Goal: Task Accomplishment & Management: Use online tool/utility

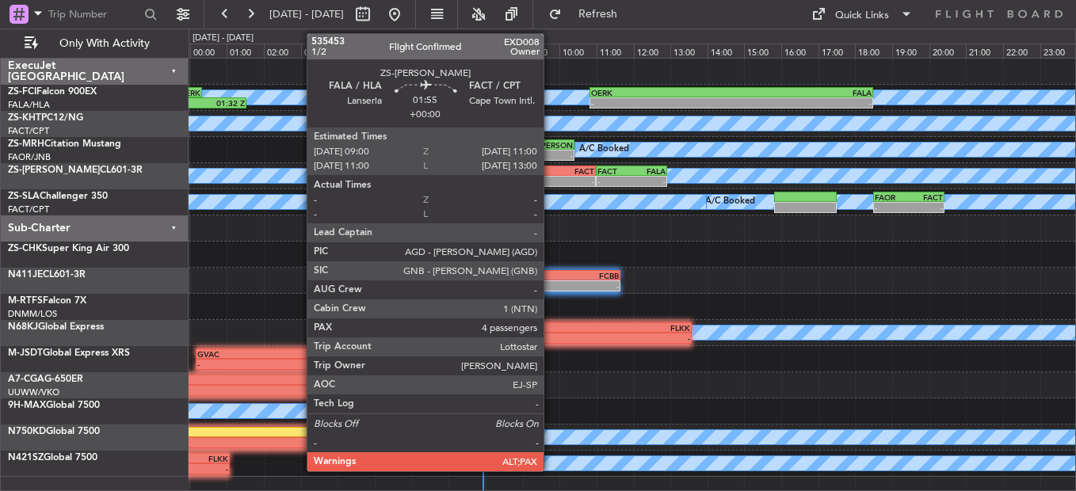
click at [551, 176] on div "- -" at bounding box center [559, 181] width 74 height 11
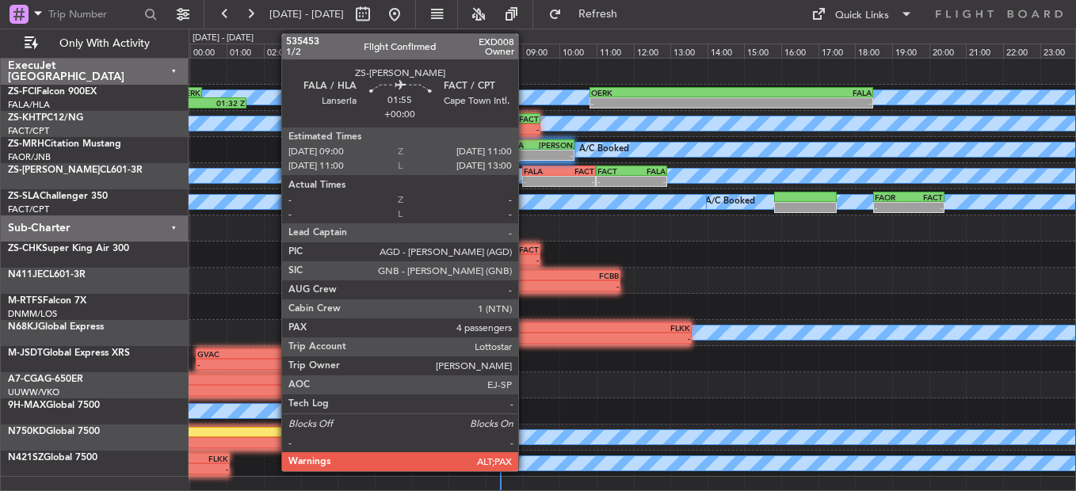
click at [528, 177] on div "-" at bounding box center [542, 182] width 36 height 10
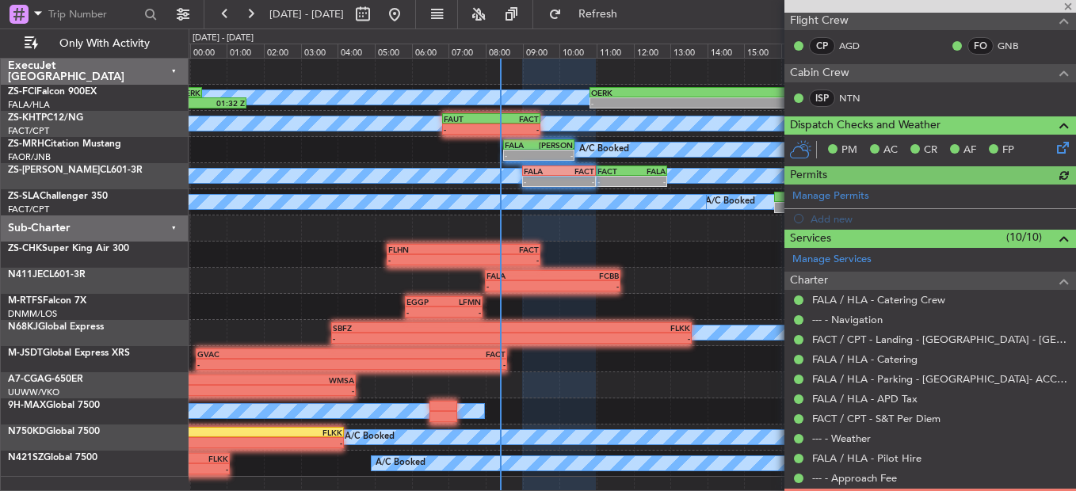
scroll to position [306, 0]
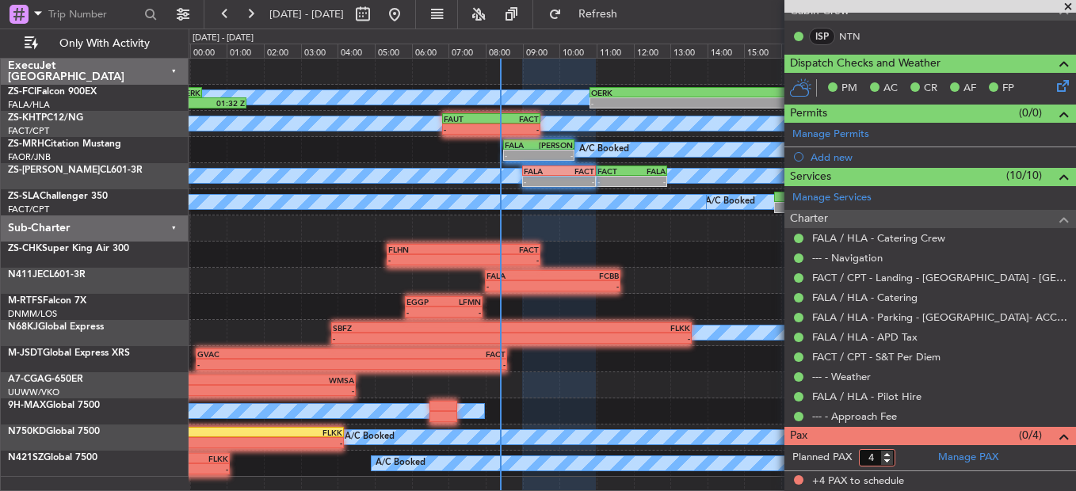
click at [887, 466] on form "Planned PAX 4" at bounding box center [857, 457] width 146 height 25
click at [884, 464] on input "4" at bounding box center [877, 457] width 36 height 17
click at [888, 462] on input "3" at bounding box center [877, 457] width 36 height 17
click at [888, 463] on input "2" at bounding box center [877, 457] width 36 height 17
click at [888, 463] on input "1" at bounding box center [877, 457] width 36 height 17
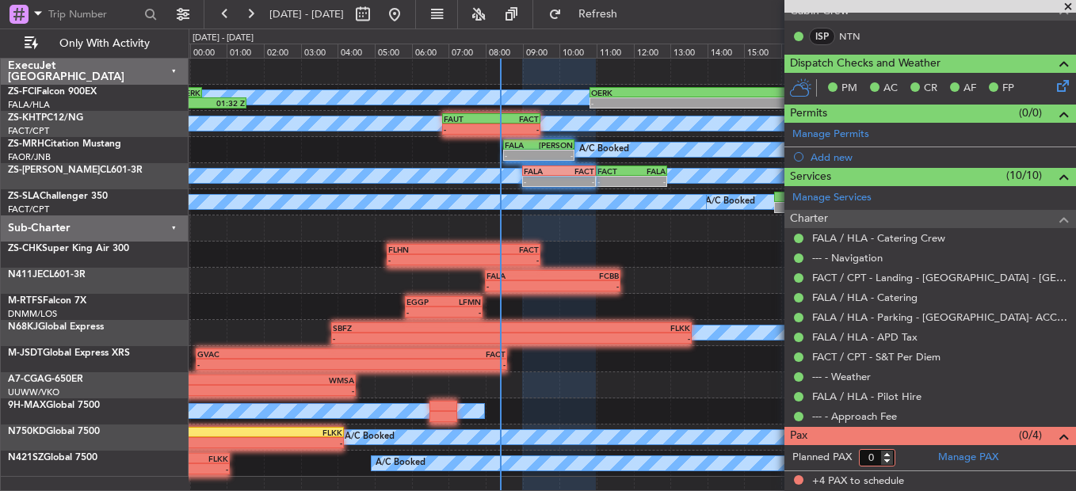
type input "0"
click at [888, 460] on input "0" at bounding box center [877, 457] width 36 height 17
click at [918, 460] on form "Planned PAX" at bounding box center [857, 457] width 146 height 25
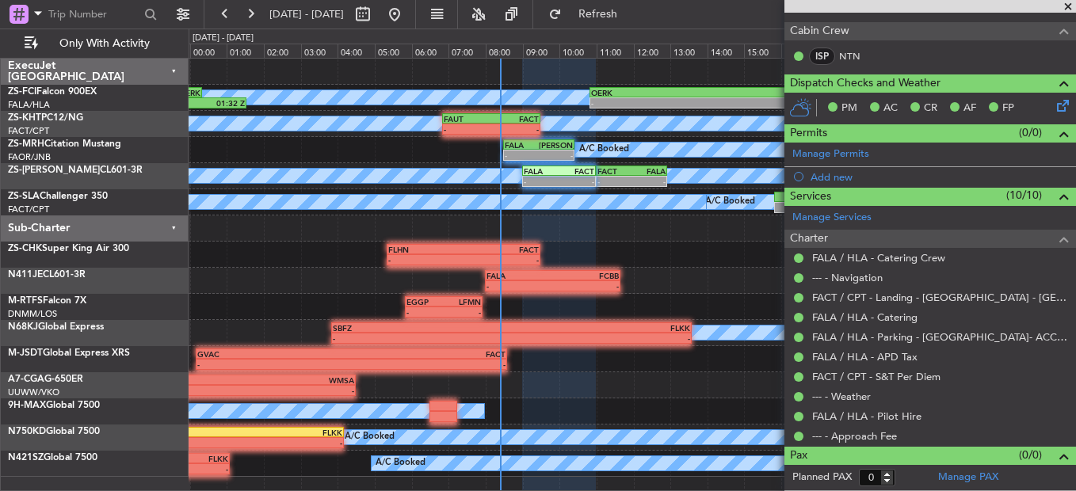
scroll to position [285, 0]
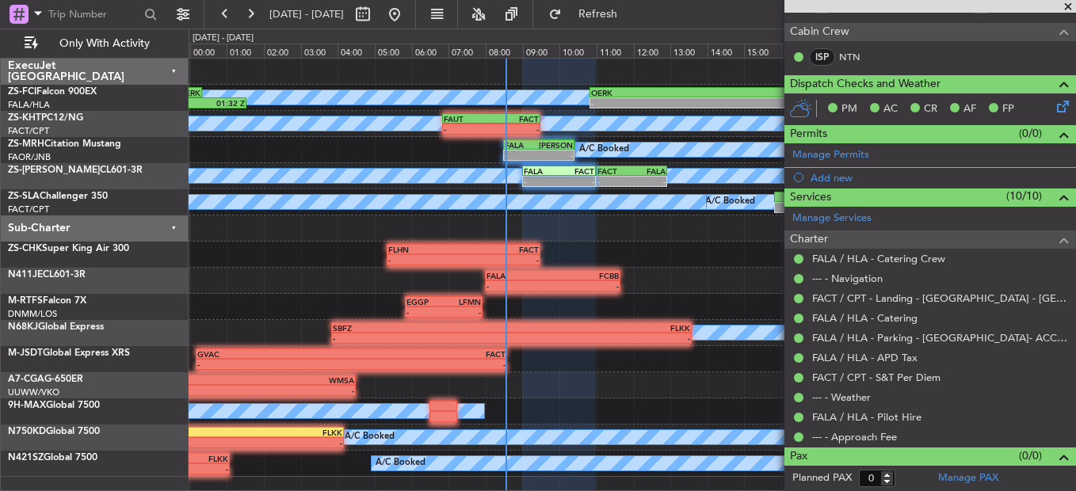
click at [1066, 10] on span at bounding box center [1068, 7] width 16 height 14
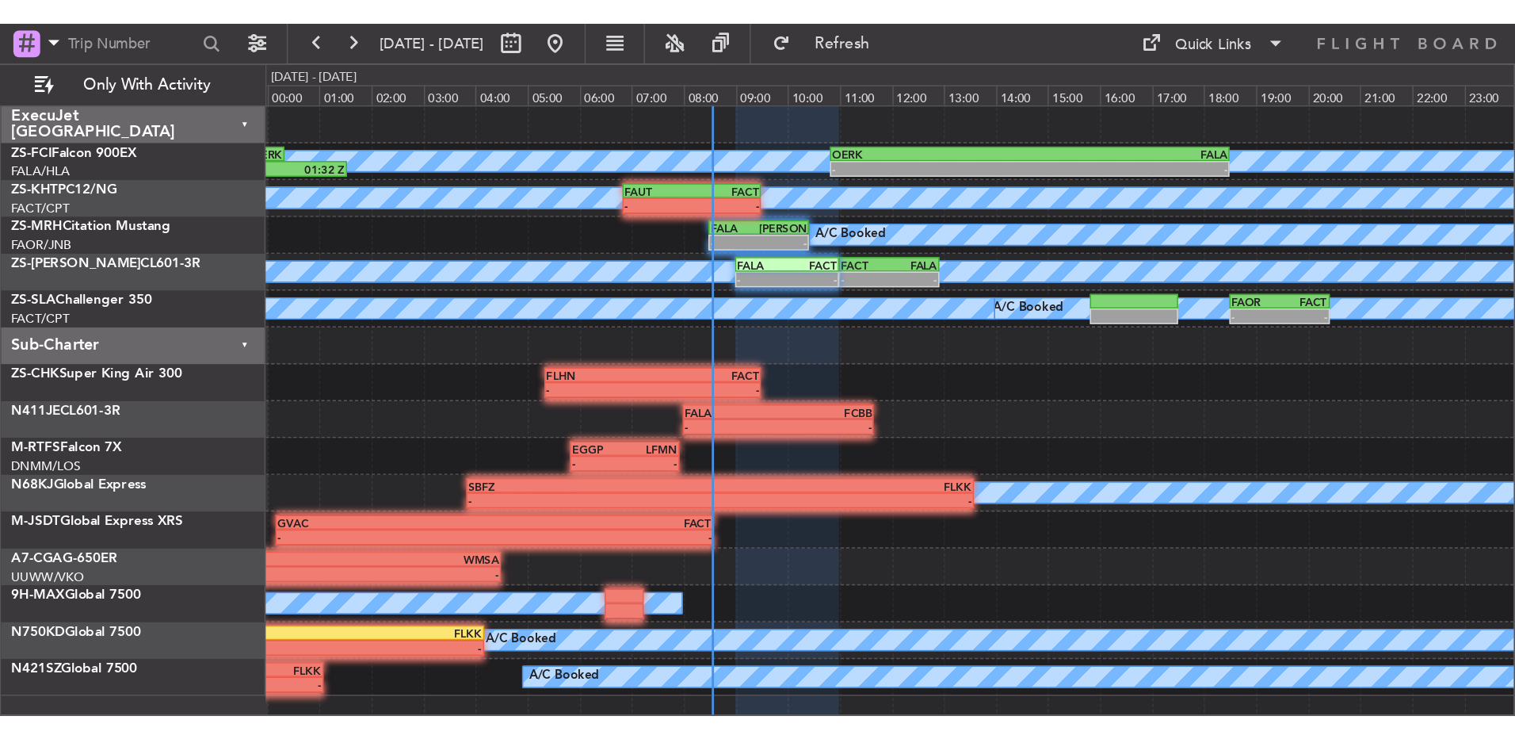
scroll to position [0, 0]
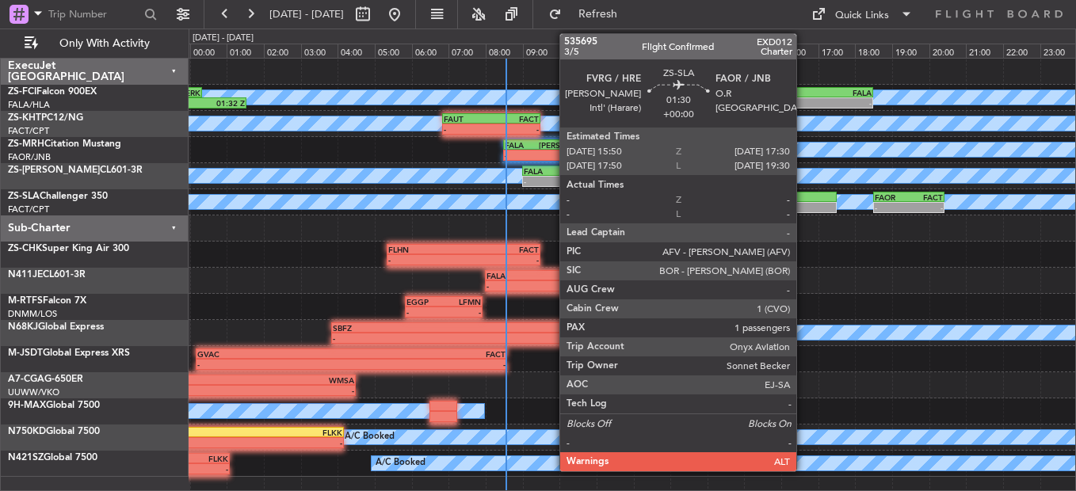
click at [803, 197] on div at bounding box center [805, 197] width 62 height 11
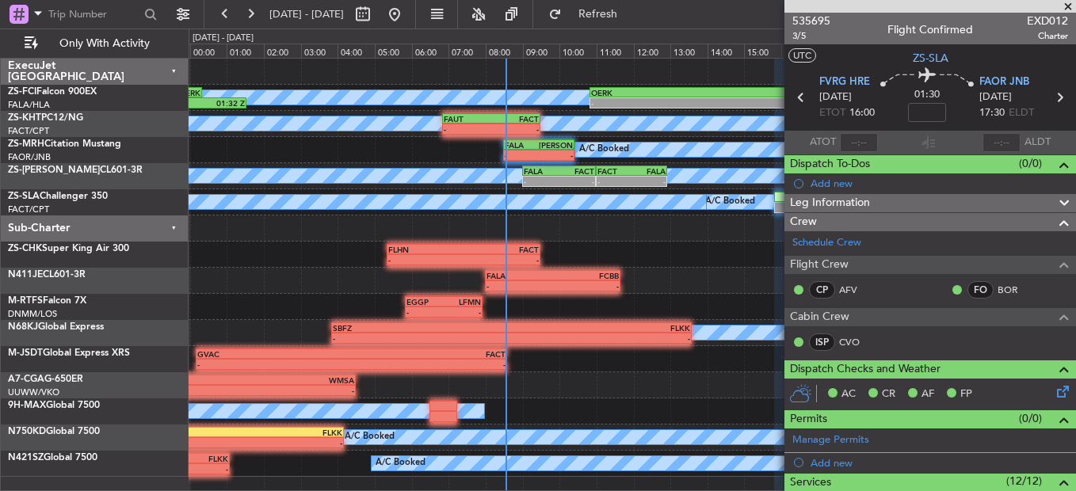
click at [694, 237] on div at bounding box center [632, 229] width 887 height 26
click at [1067, 6] on span at bounding box center [1068, 7] width 16 height 14
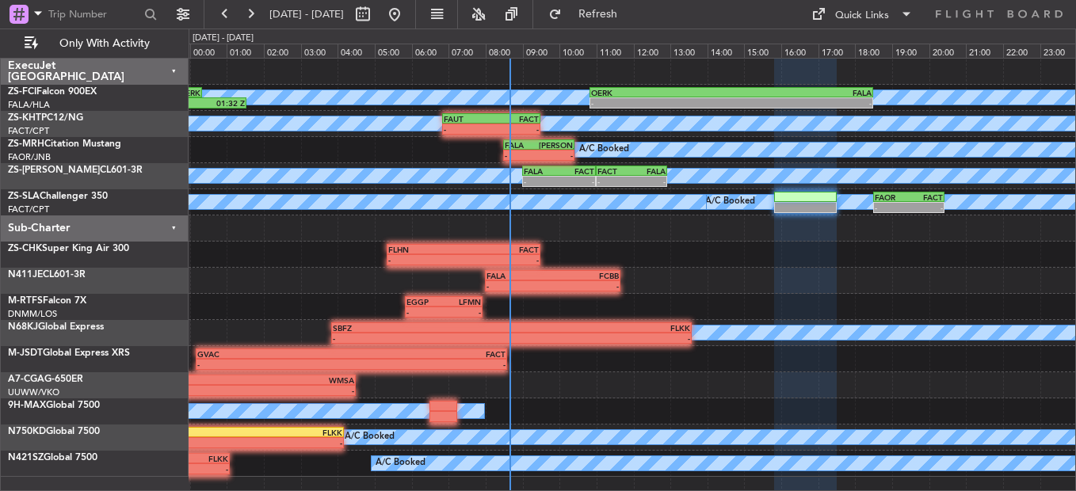
type input "0"
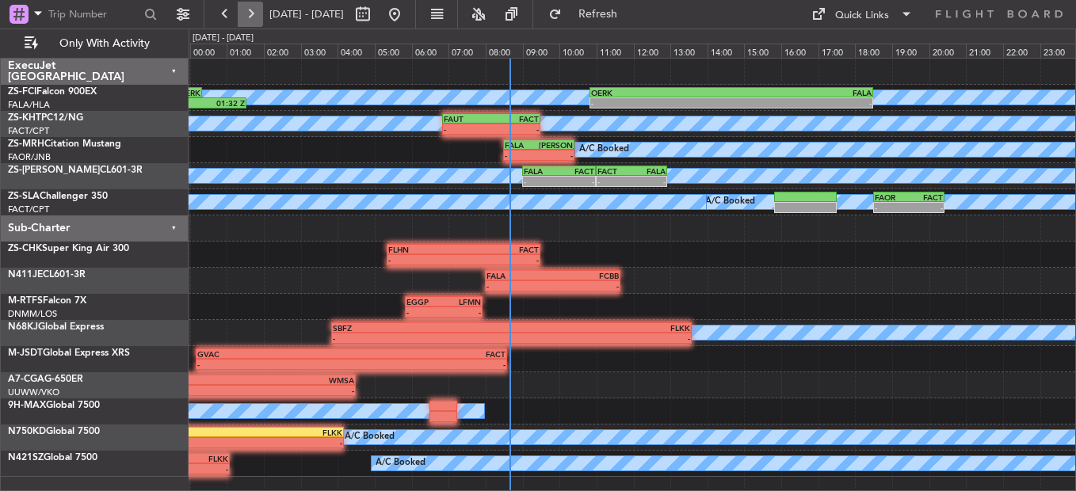
click at [255, 16] on button at bounding box center [250, 14] width 25 height 25
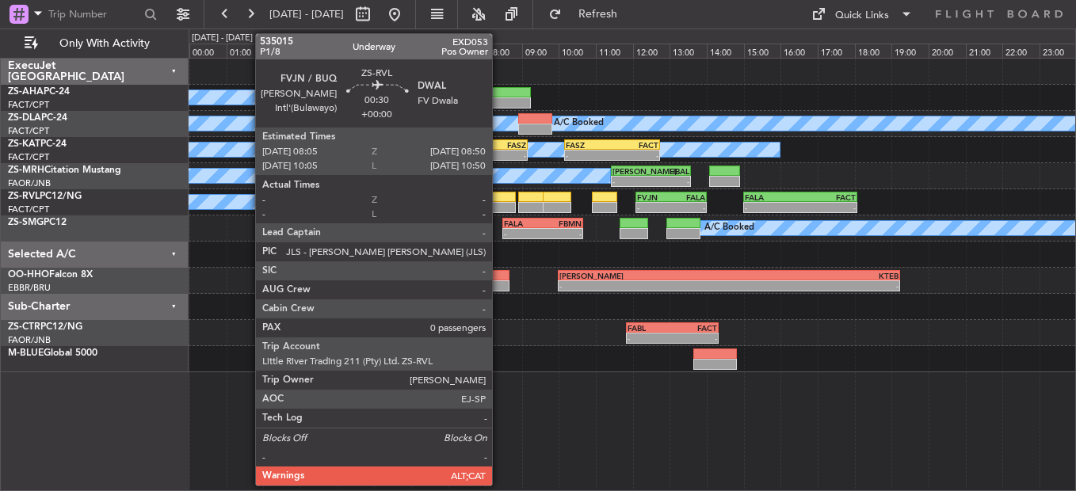
click at [499, 205] on div at bounding box center [501, 207] width 28 height 11
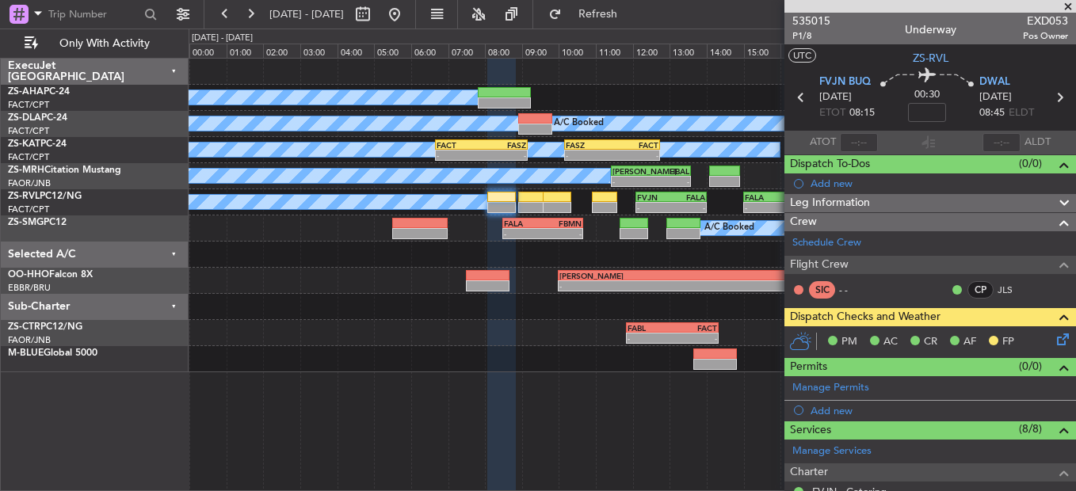
click at [1063, 7] on span at bounding box center [1068, 7] width 16 height 14
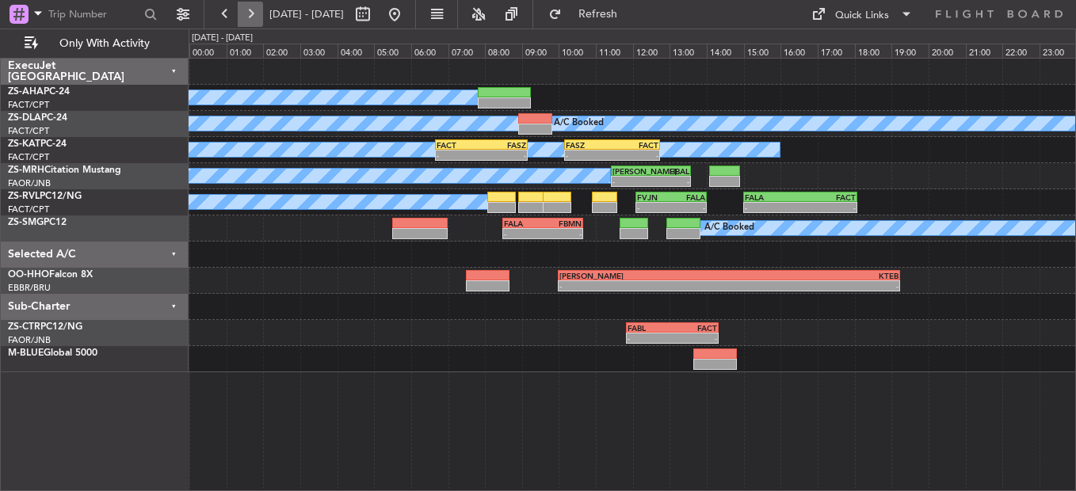
click at [251, 15] on button at bounding box center [250, 14] width 25 height 25
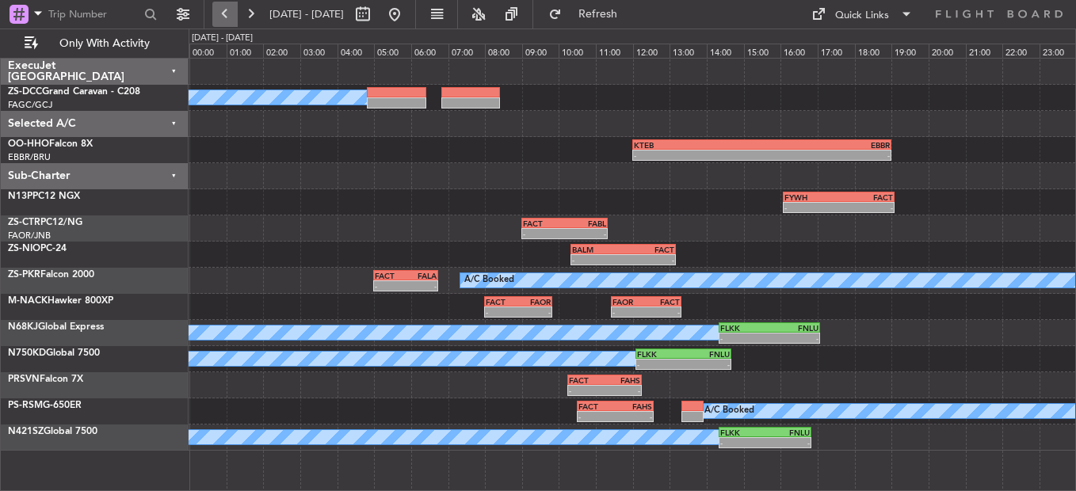
click at [222, 11] on button at bounding box center [224, 14] width 25 height 25
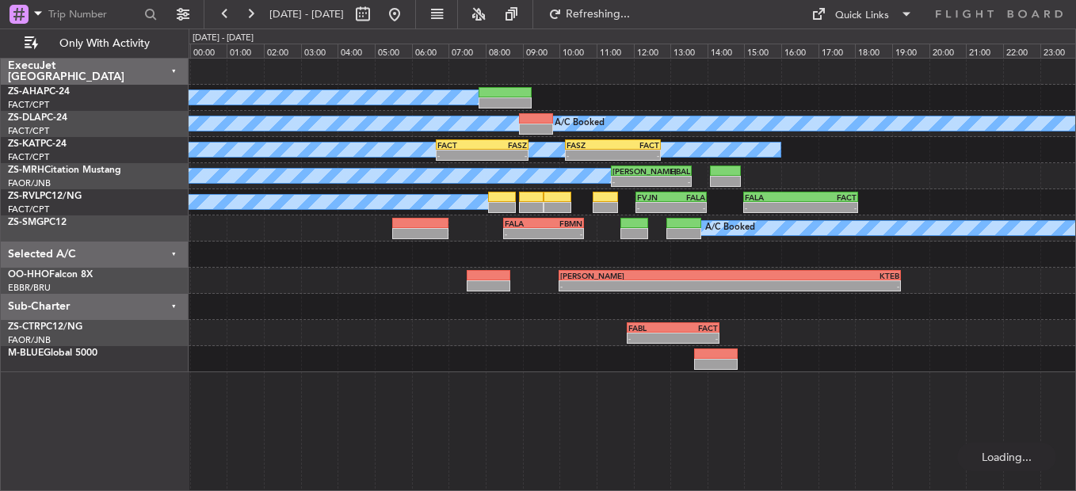
click at [222, 26] on button at bounding box center [224, 14] width 25 height 25
click at [222, 17] on button at bounding box center [224, 14] width 25 height 25
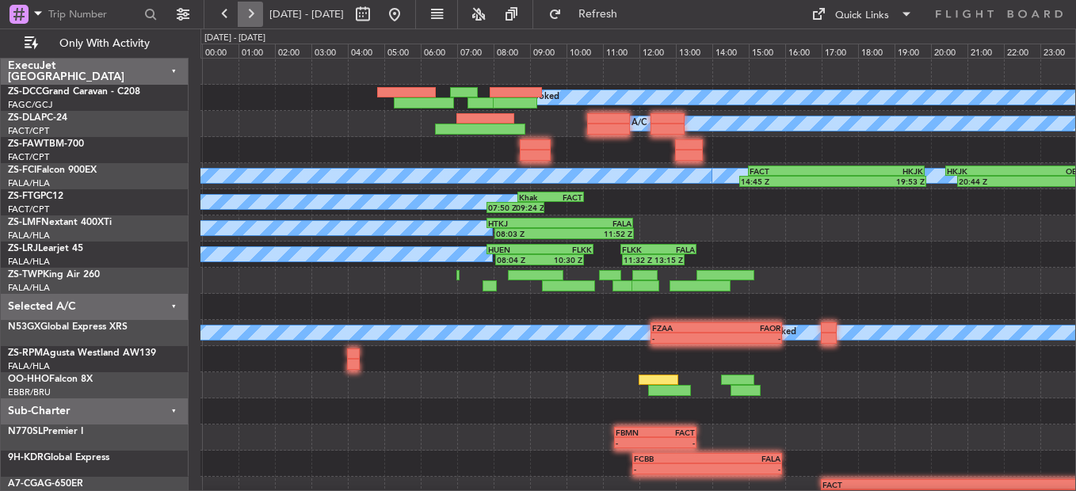
click at [250, 12] on button at bounding box center [250, 14] width 25 height 25
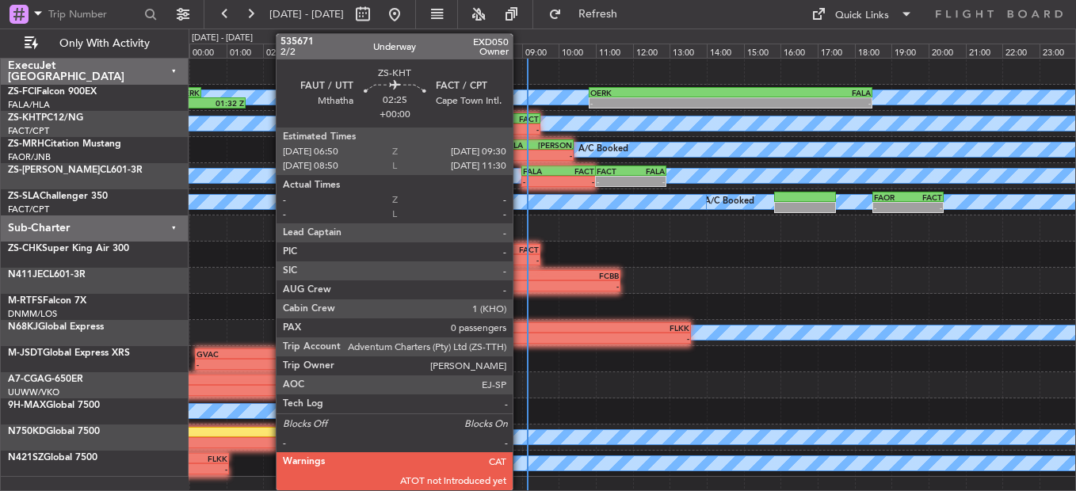
click at [520, 121] on div "FACT" at bounding box center [514, 119] width 48 height 10
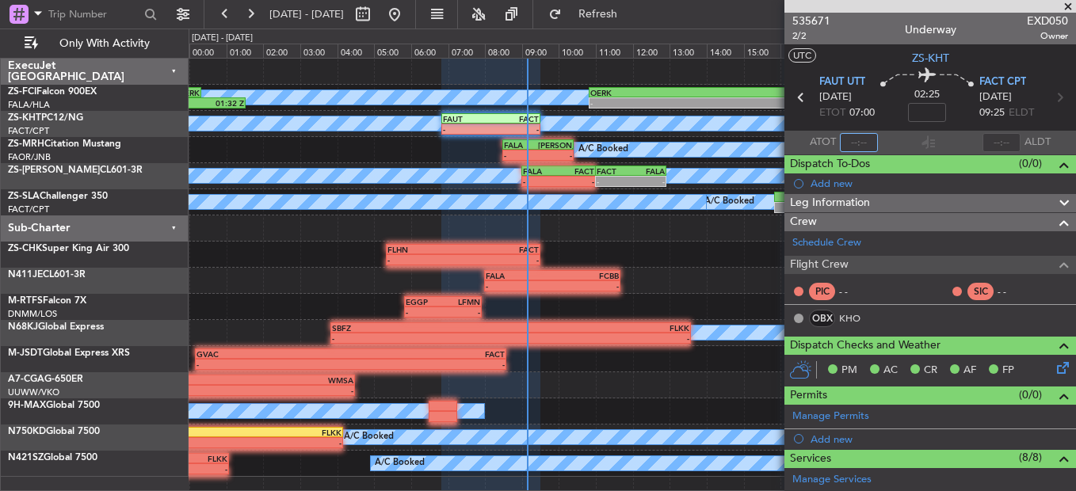
click at [852, 139] on input "text" at bounding box center [859, 142] width 38 height 19
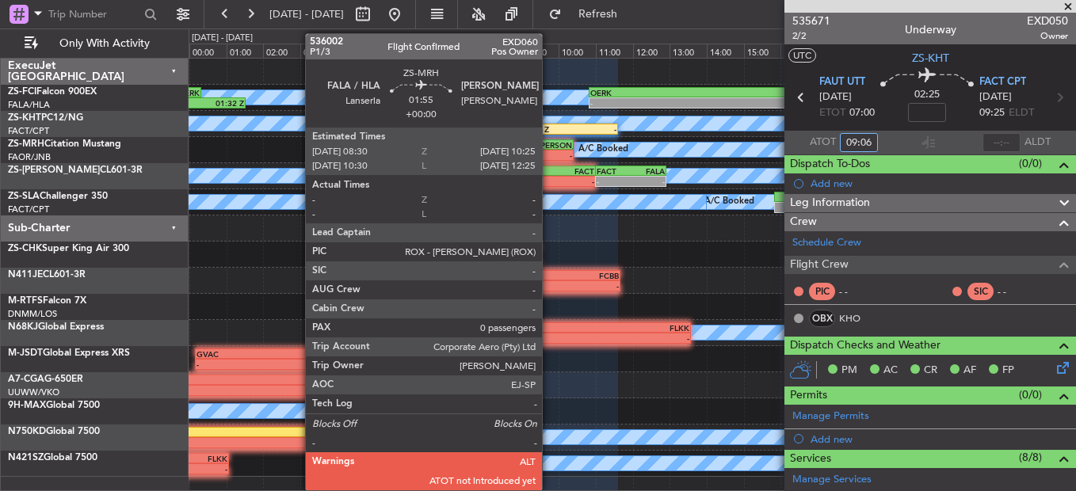
click at [549, 153] on div "-" at bounding box center [555, 156] width 34 height 10
type input "09:06"
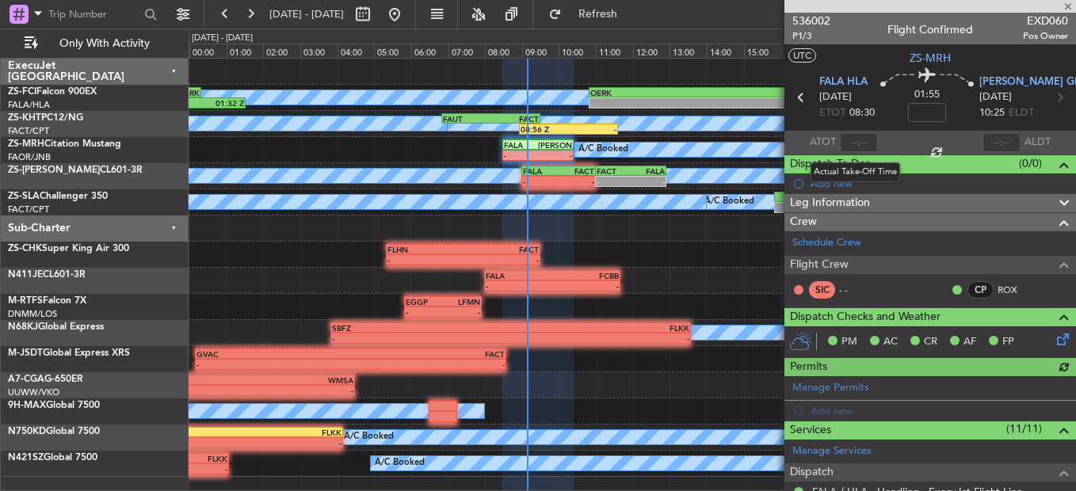
click at [857, 143] on div at bounding box center [859, 142] width 38 height 19
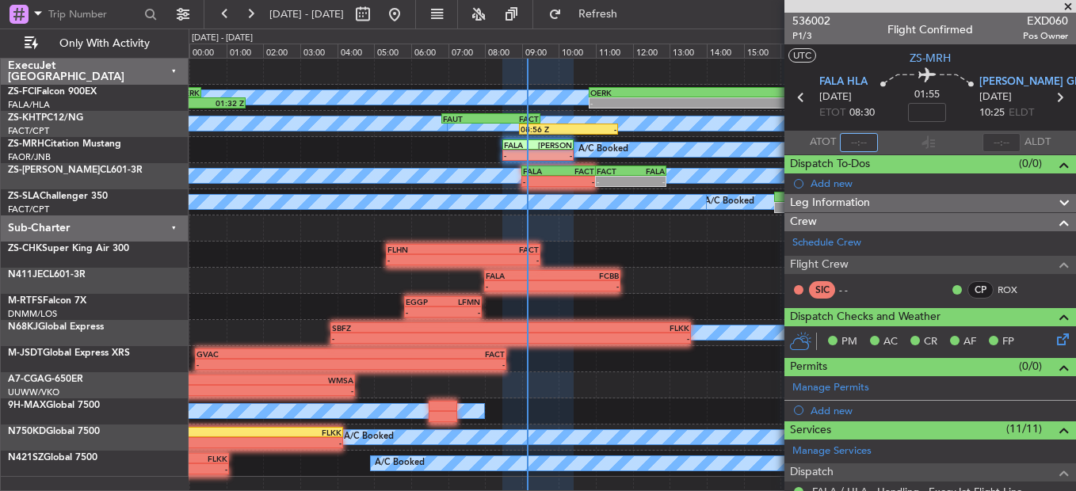
click at [853, 143] on input "text" at bounding box center [859, 142] width 38 height 19
type input "0"
type input "08:58"
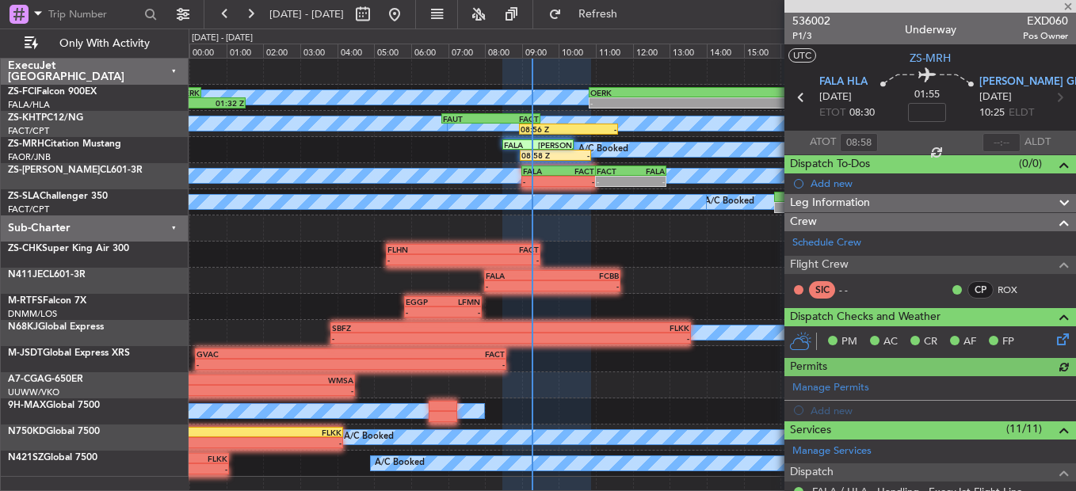
click at [1069, 3] on div at bounding box center [930, 6] width 292 height 13
click at [1069, 4] on span at bounding box center [1068, 7] width 16 height 14
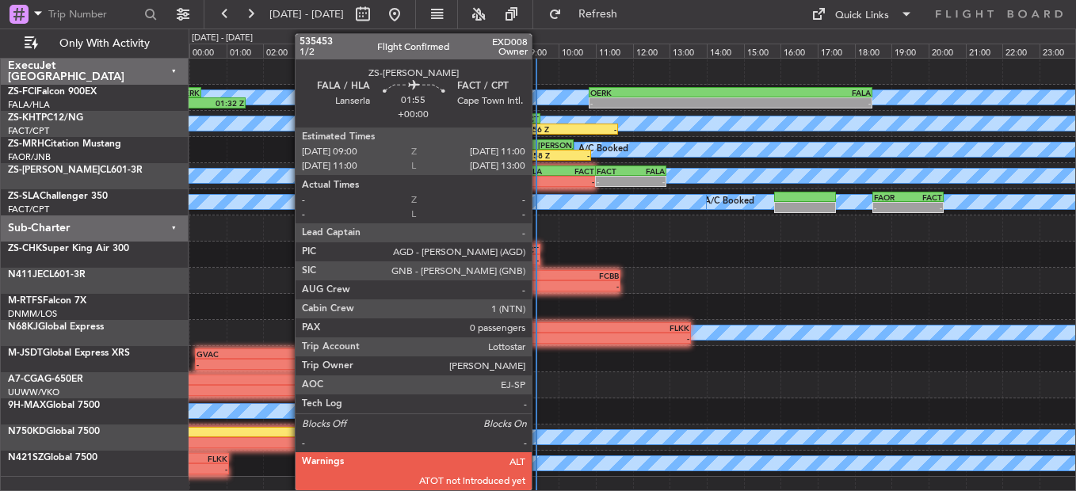
click at [540, 170] on div "FALA" at bounding box center [541, 171] width 36 height 10
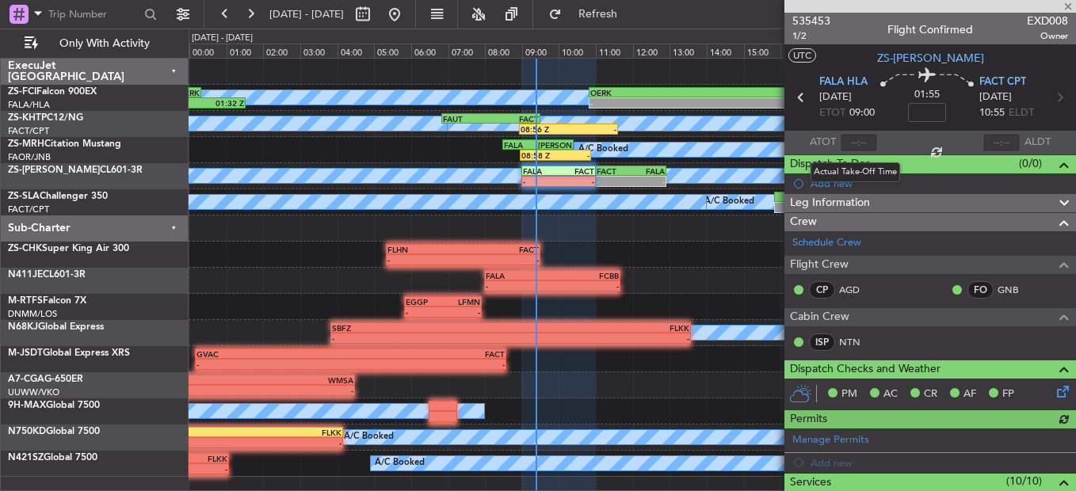
click at [857, 142] on div at bounding box center [859, 142] width 38 height 19
click at [853, 139] on div at bounding box center [859, 142] width 38 height 19
click at [853, 143] on input "text" at bounding box center [859, 142] width 38 height 19
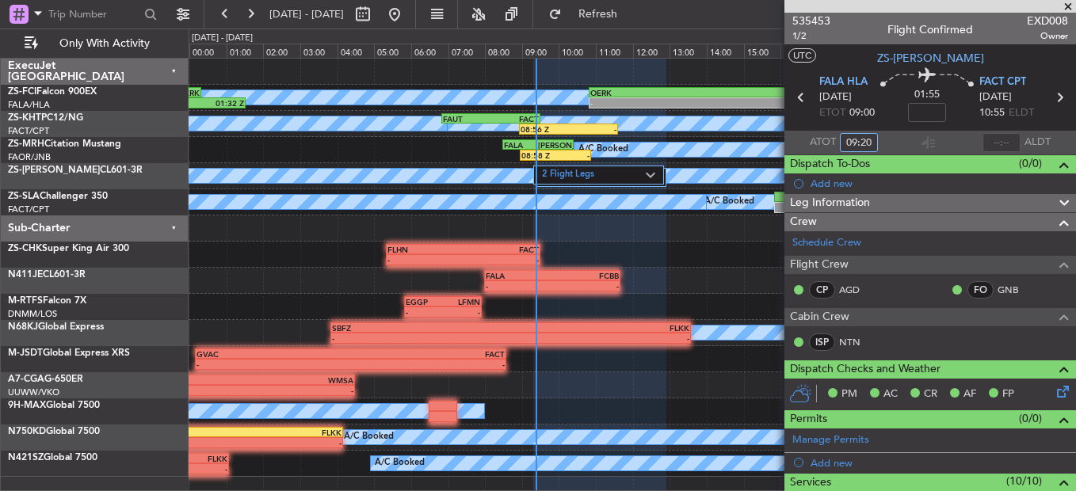
type input "09:20"
click at [1067, 3] on span at bounding box center [1068, 7] width 16 height 14
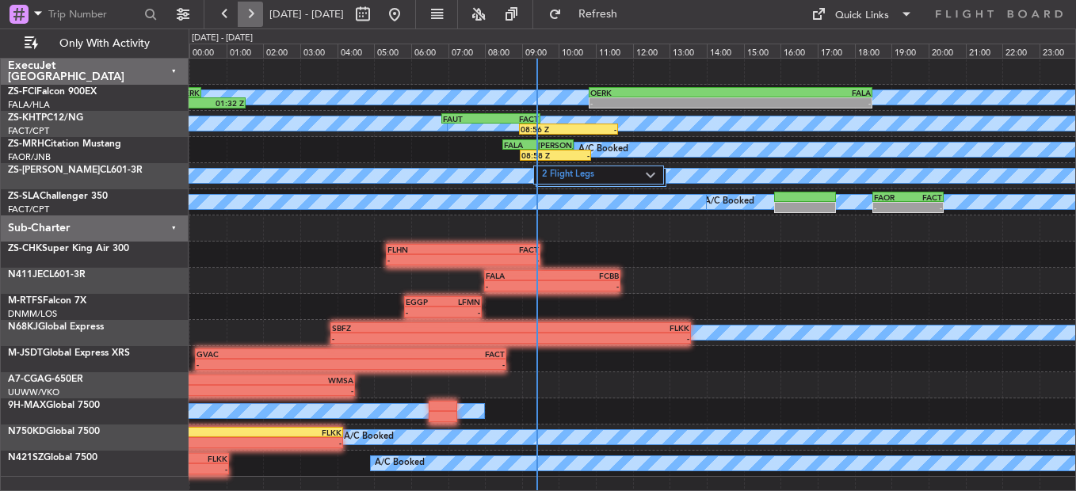
click at [246, 20] on button at bounding box center [250, 14] width 25 height 25
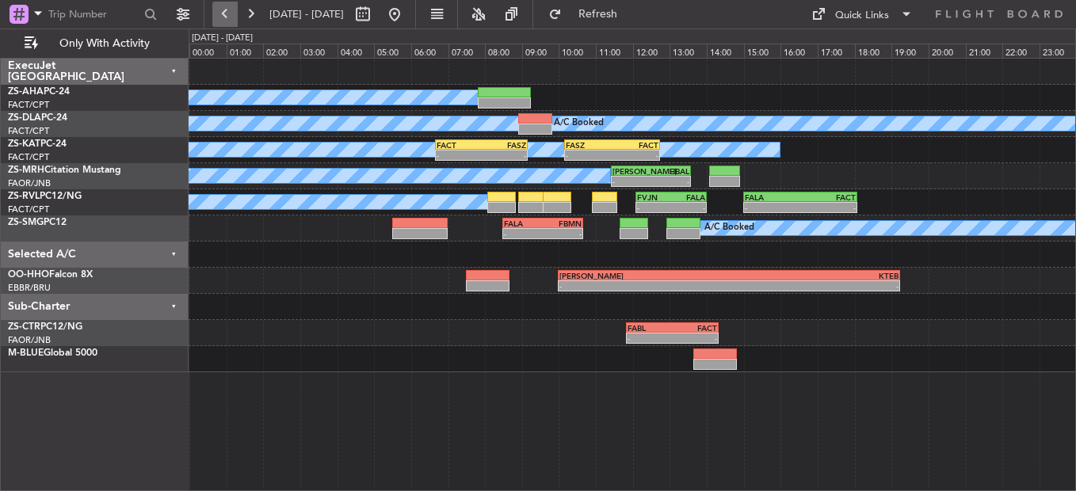
click at [231, 17] on button at bounding box center [224, 14] width 25 height 25
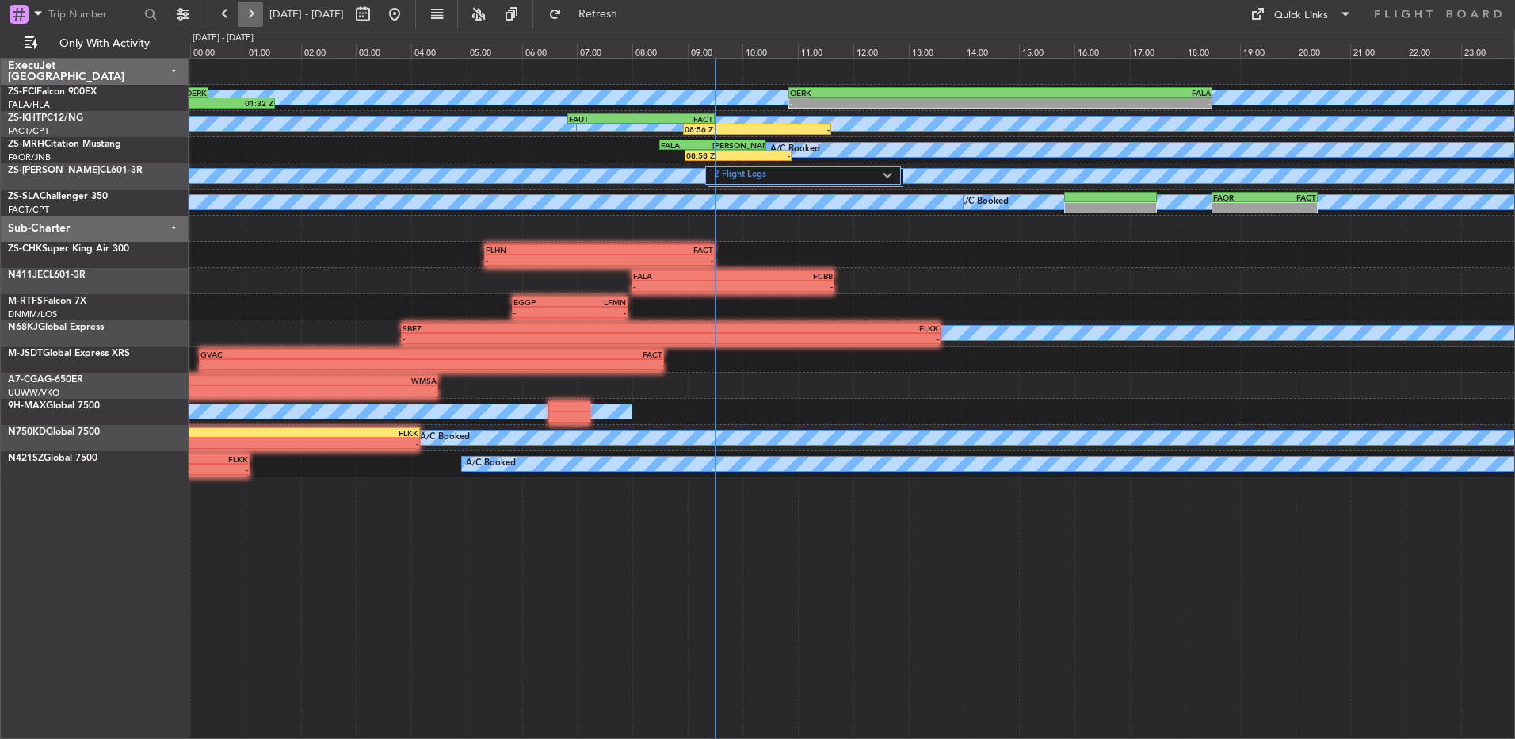
click at [253, 8] on button at bounding box center [250, 14] width 25 height 25
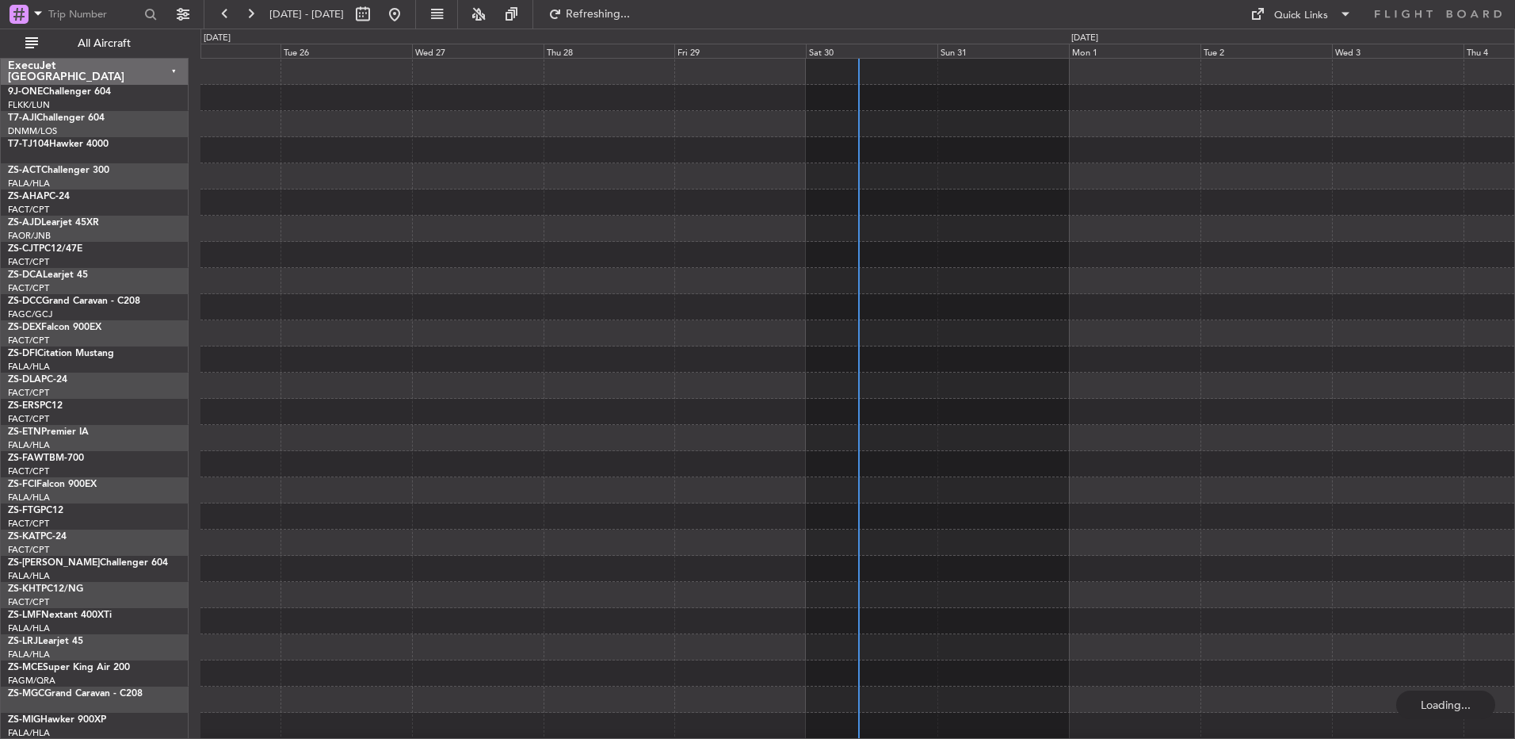
click at [827, 54] on div "Sat 30" at bounding box center [872, 51] width 132 height 14
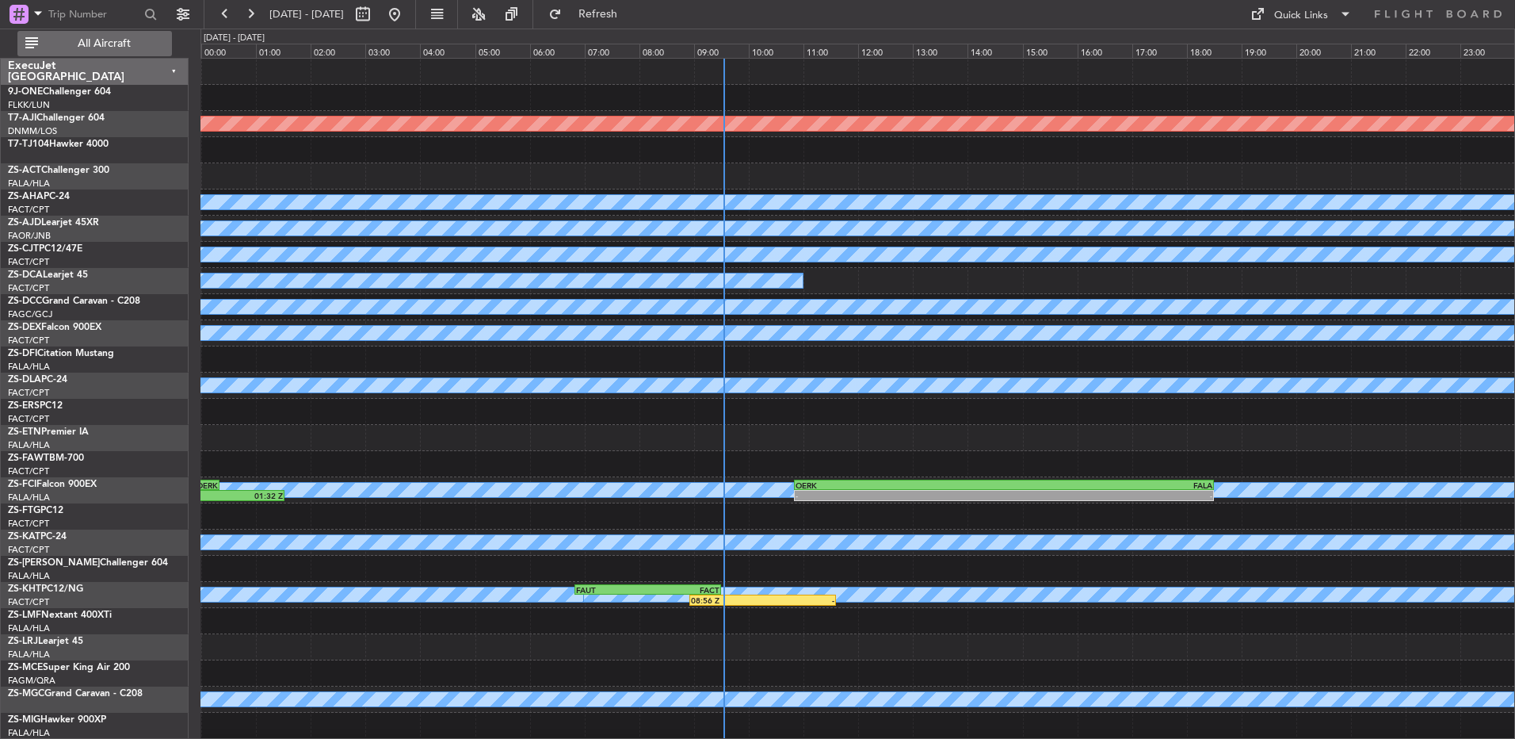
click at [100, 44] on span "All Aircraft" at bounding box center [104, 43] width 126 height 11
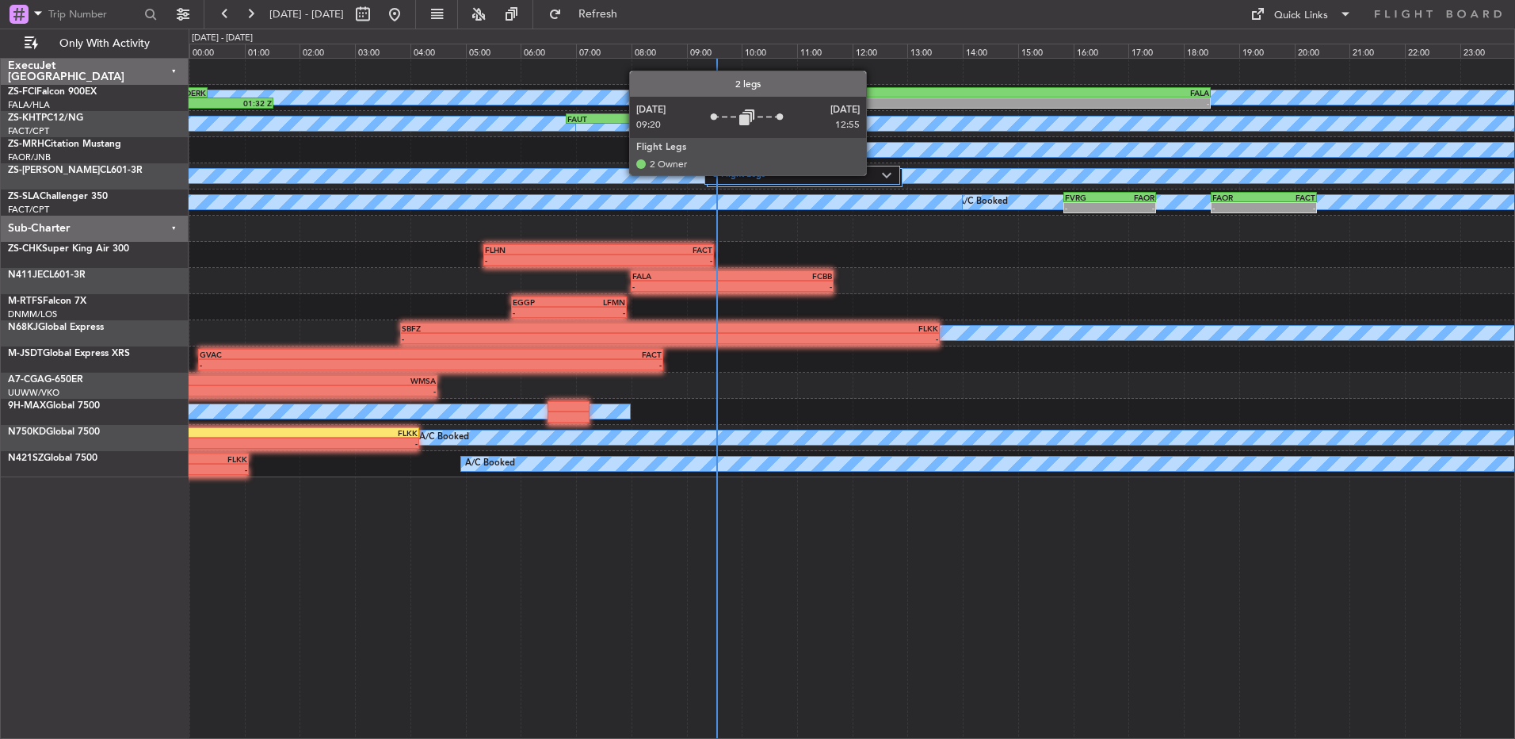
click at [872, 175] on label "2 Flight Legs" at bounding box center [797, 175] width 169 height 13
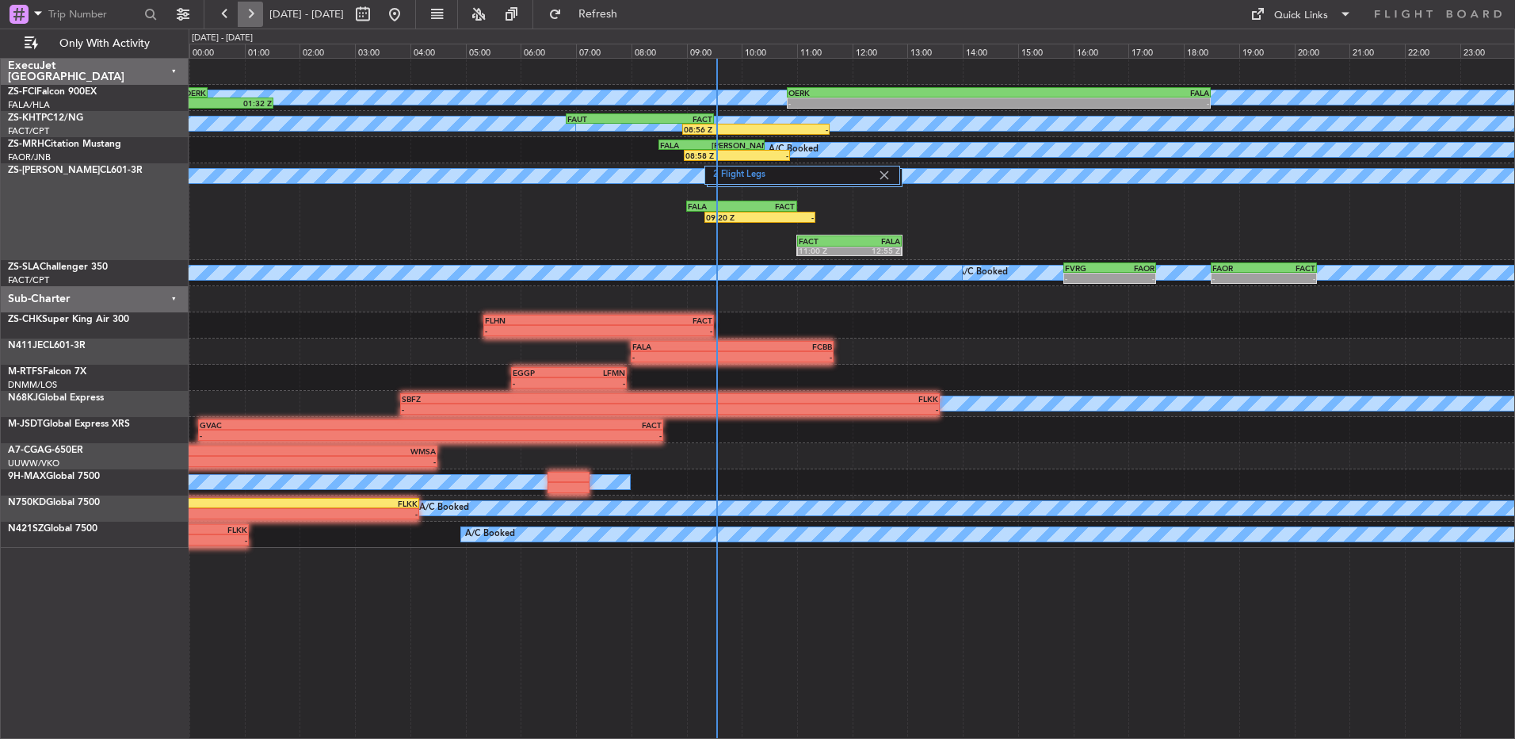
click at [252, 17] on button at bounding box center [250, 14] width 25 height 25
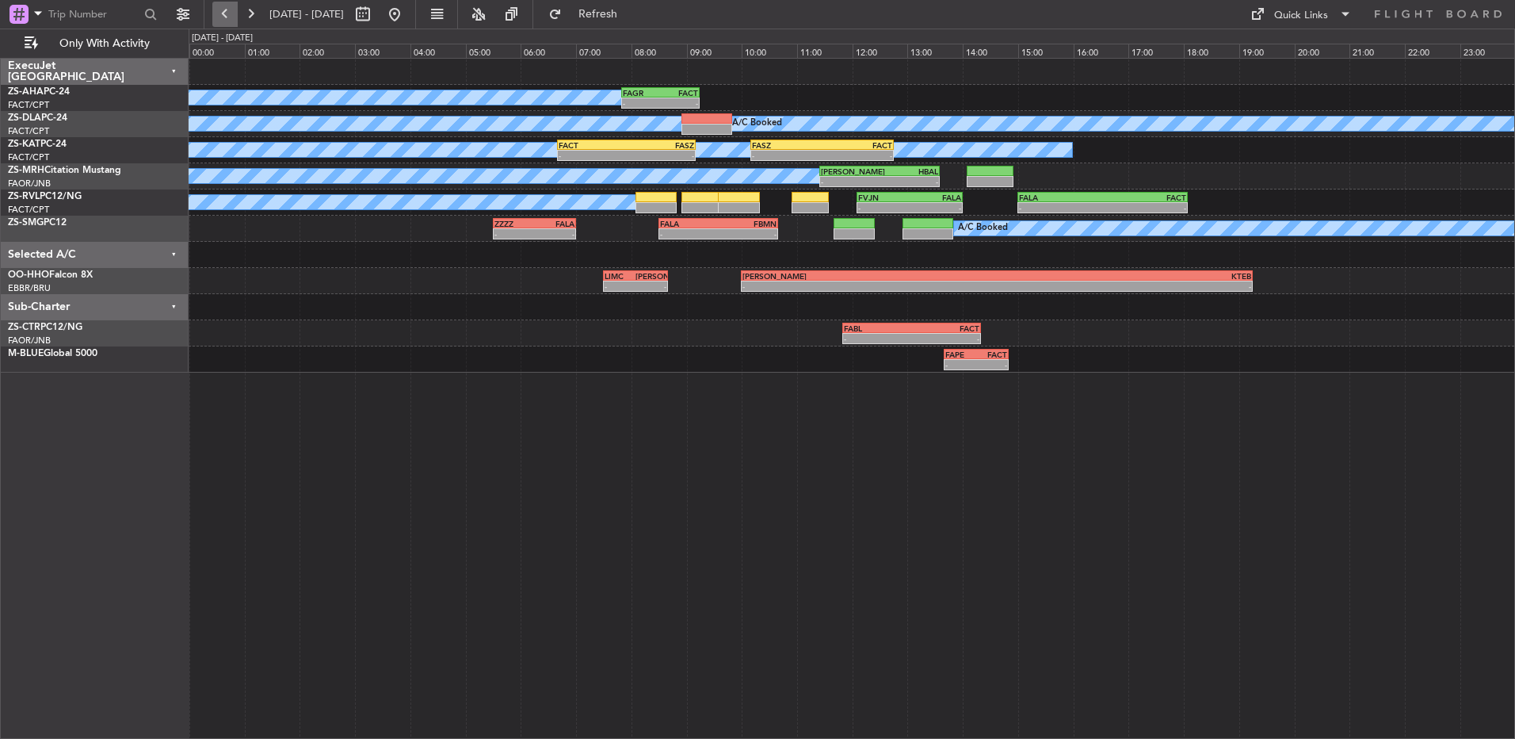
click at [224, 21] on button at bounding box center [224, 14] width 25 height 25
